Goal: Task Accomplishment & Management: Use online tool/utility

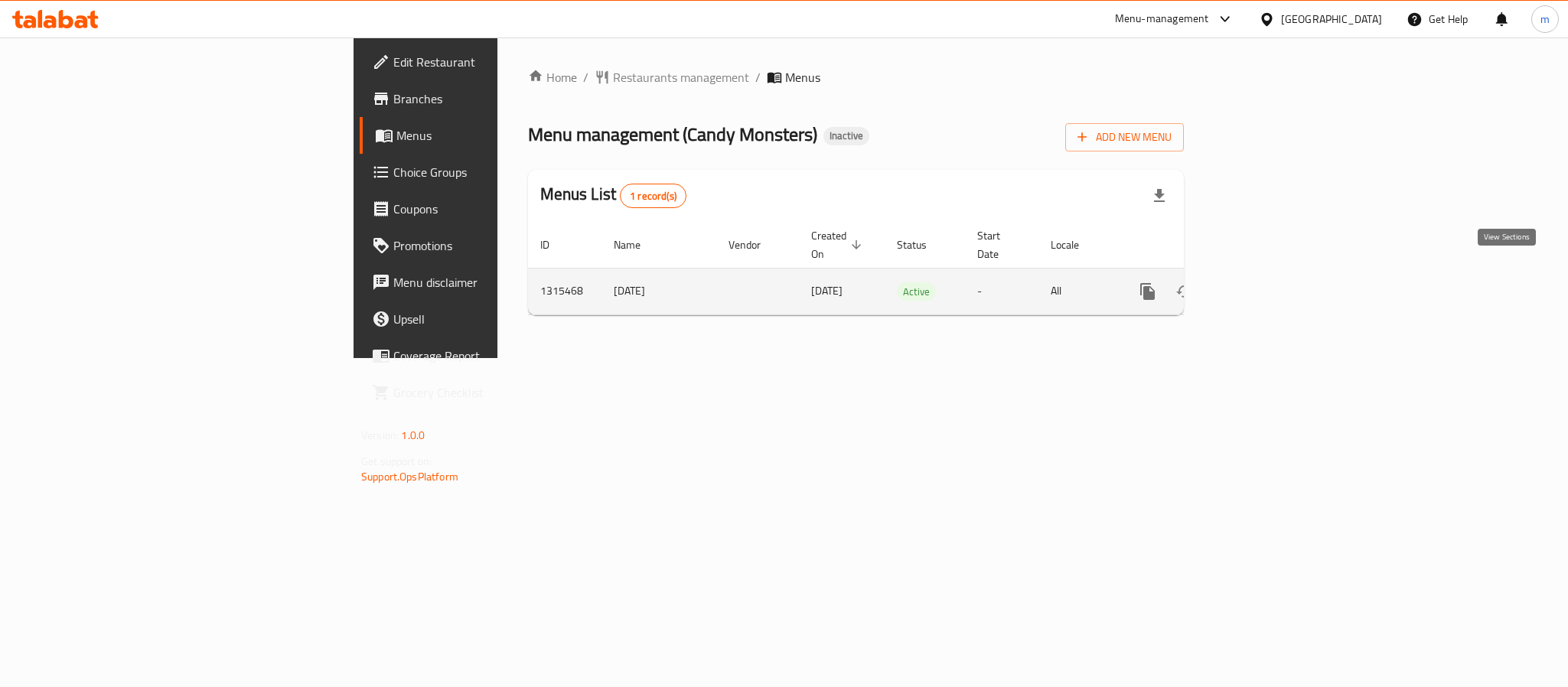
click at [1267, 282] on icon "enhanced table" at bounding box center [1257, 291] width 18 height 18
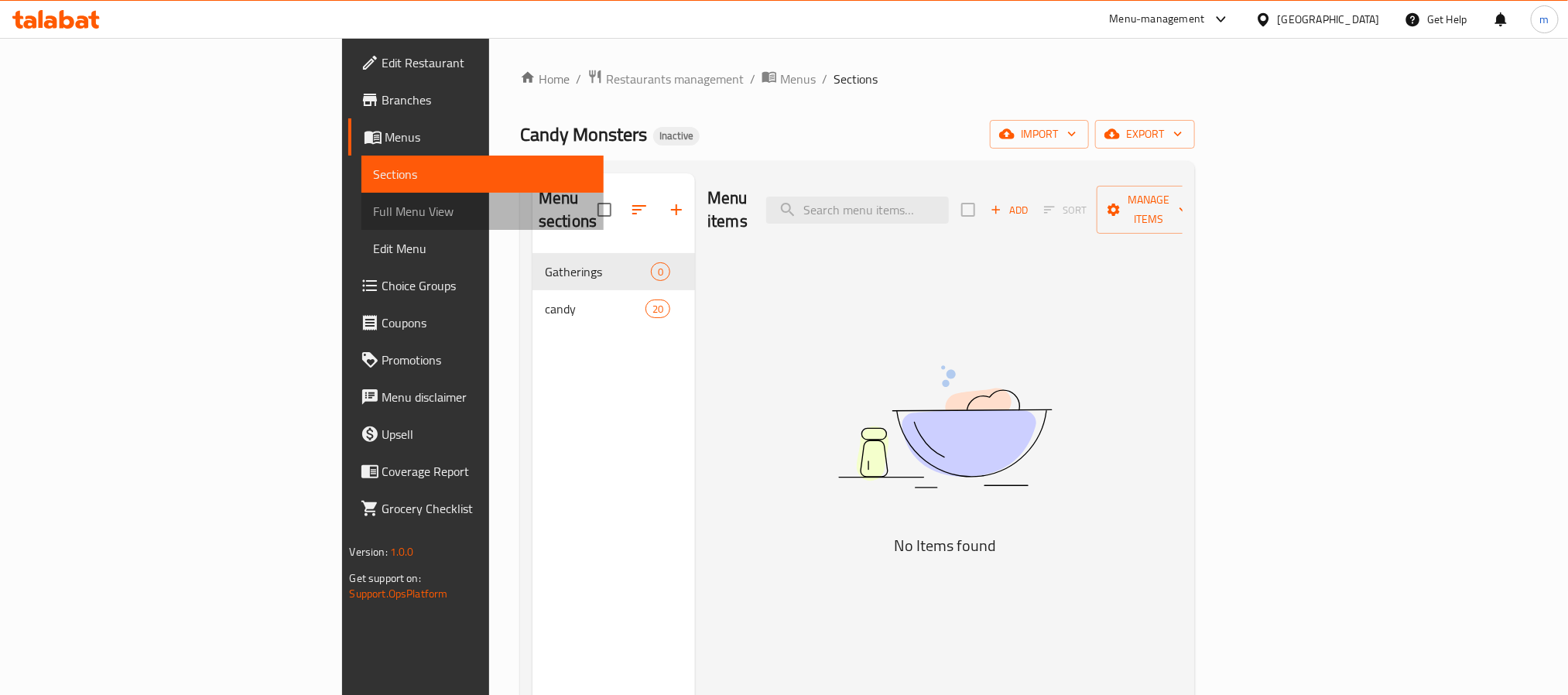
click at [373, 213] on span "Full Menu View" at bounding box center [482, 211] width 218 height 18
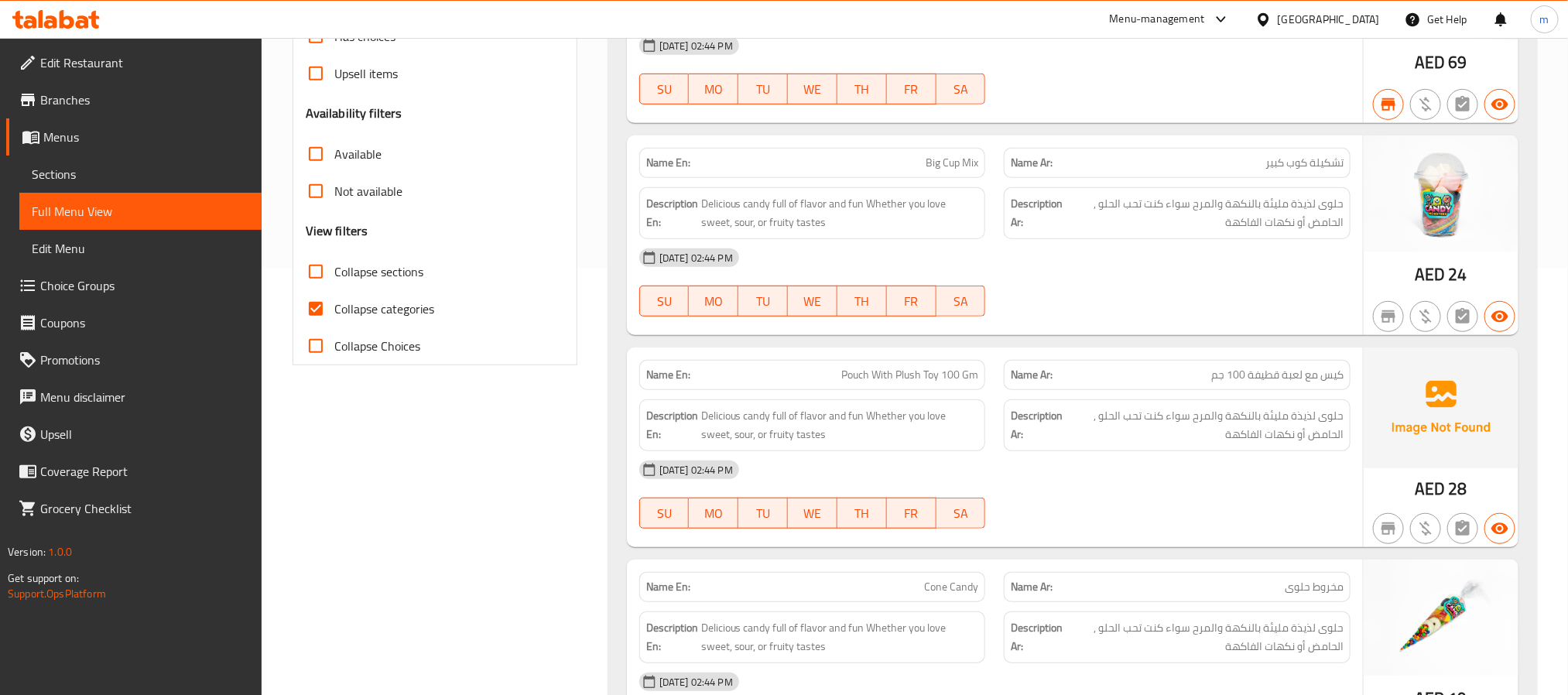
scroll to position [464, 0]
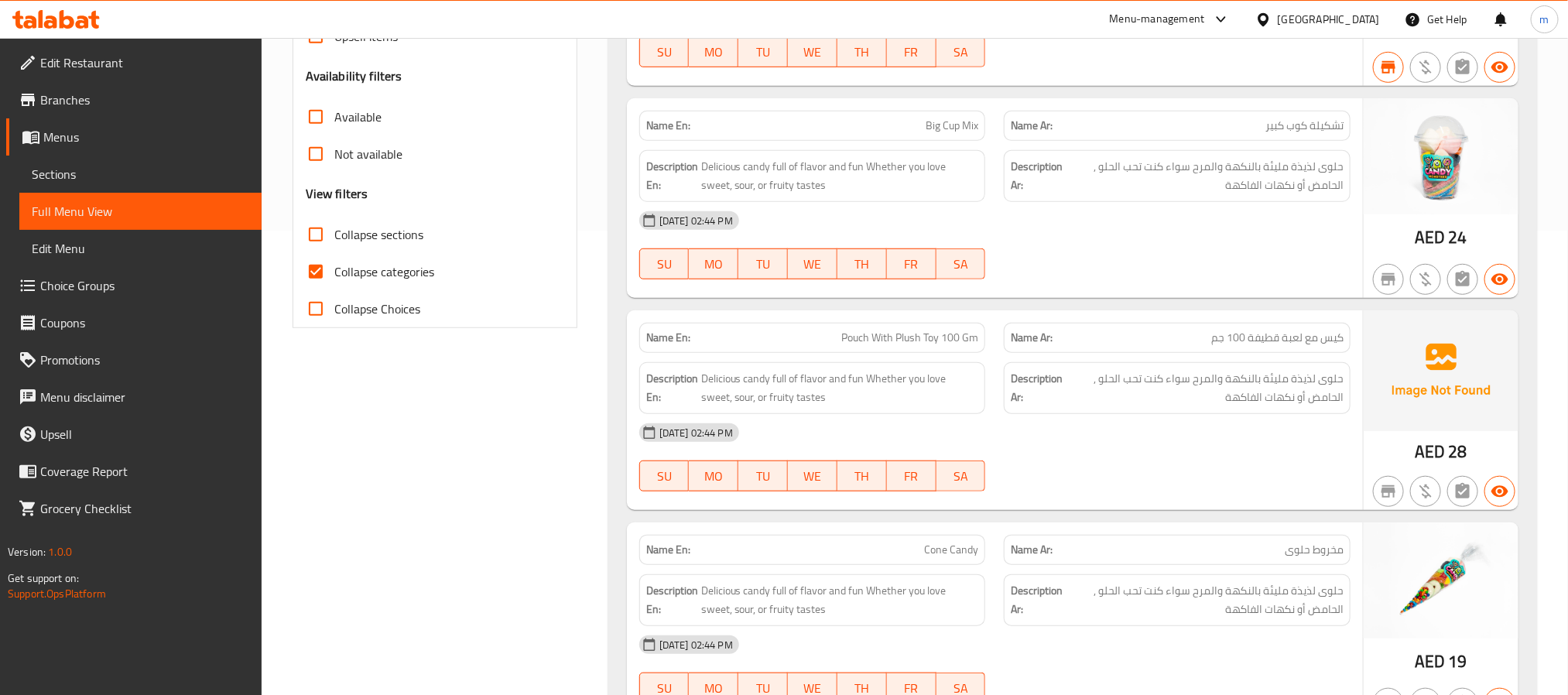
click at [318, 275] on input "Collapse categories" at bounding box center [315, 272] width 37 height 37
checkbox input "false"
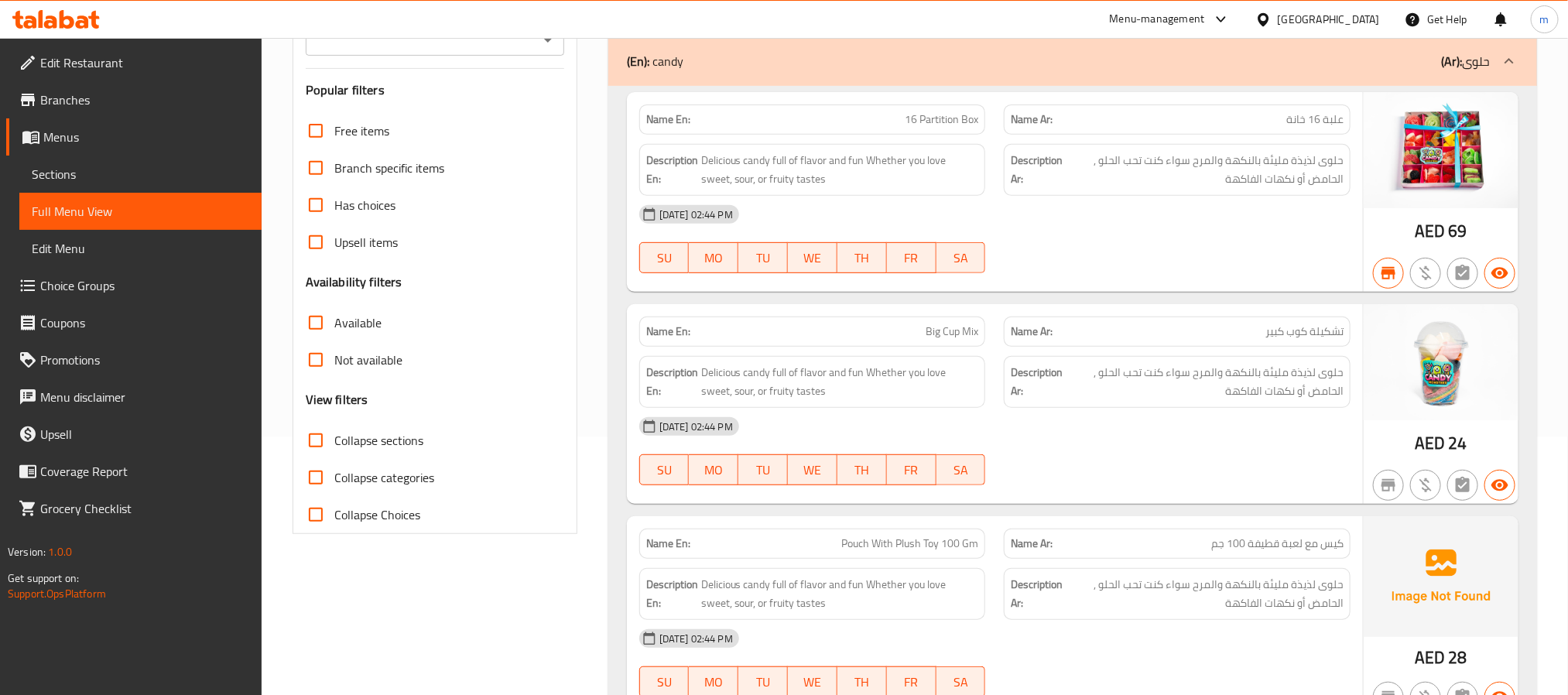
scroll to position [0, 0]
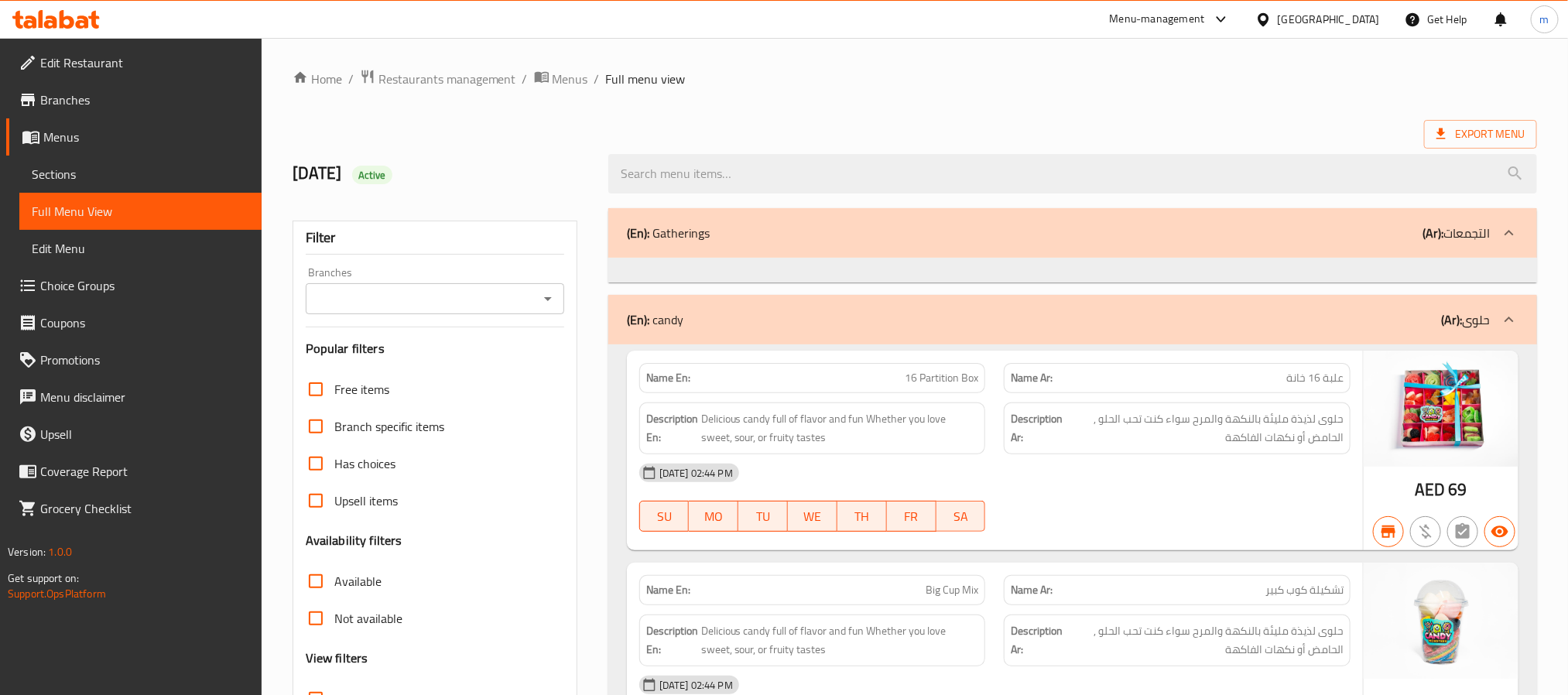
click at [868, 241] on div "(En): Gatherings (Ar): التجمعات" at bounding box center [1059, 233] width 864 height 18
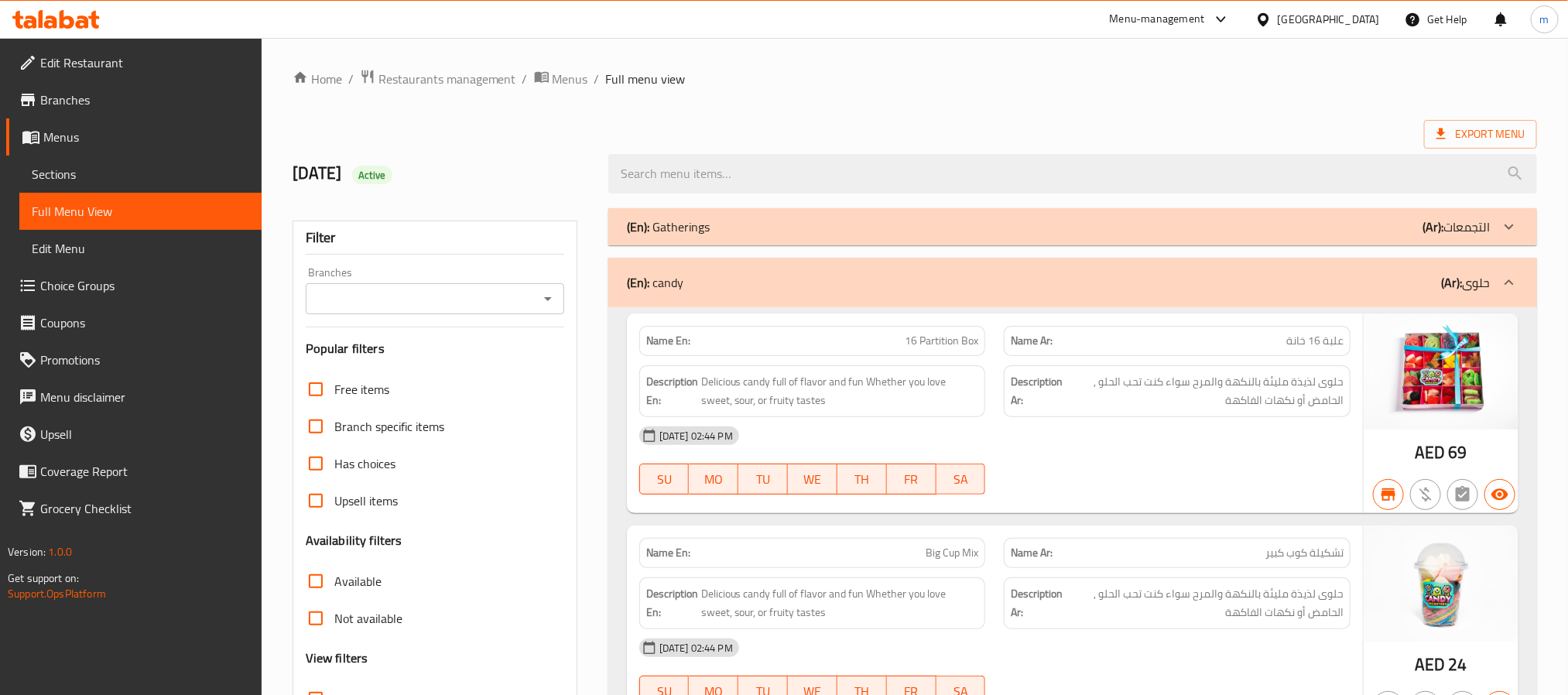
click at [868, 241] on div "(En): Gatherings (Ar): التجمعات" at bounding box center [1073, 226] width 928 height 37
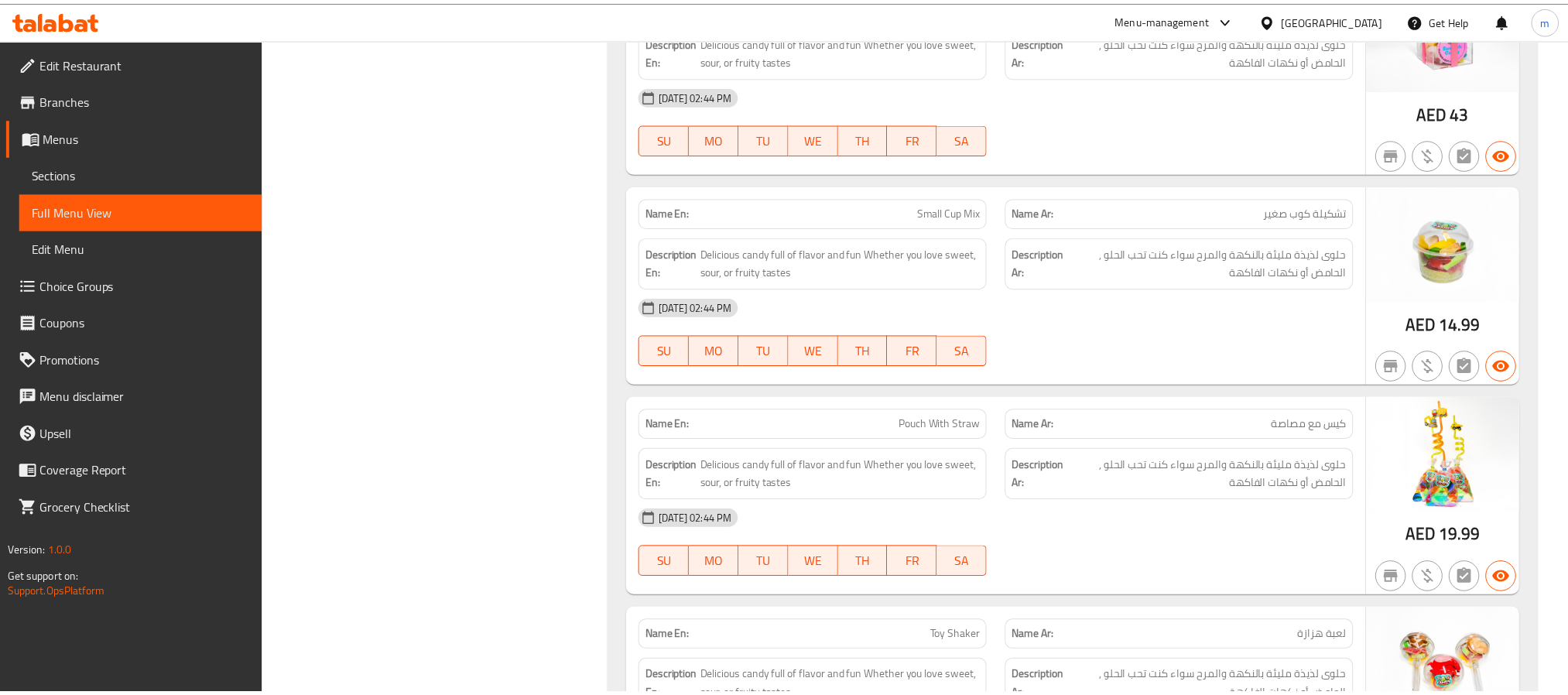
scroll to position [3976, 0]
